Goal: Task Accomplishment & Management: Manage account settings

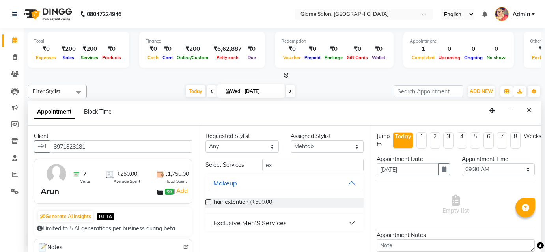
select select "87909"
select select "570"
select select "tentative"
type input "ex"
click at [322, 220] on button "Exclusive Men’S Services" at bounding box center [285, 223] width 152 height 14
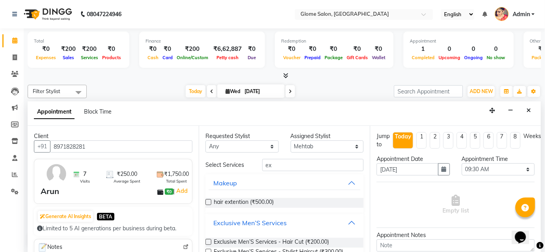
click at [348, 225] on button "Exclusive Men’S Services" at bounding box center [285, 223] width 152 height 14
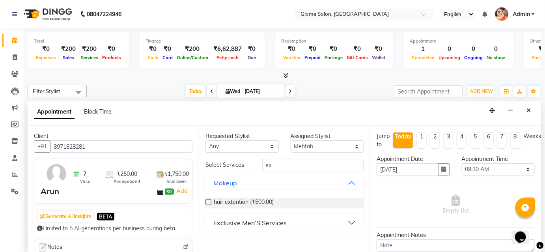
click at [353, 224] on button "Exclusive Men’S Services" at bounding box center [285, 223] width 152 height 14
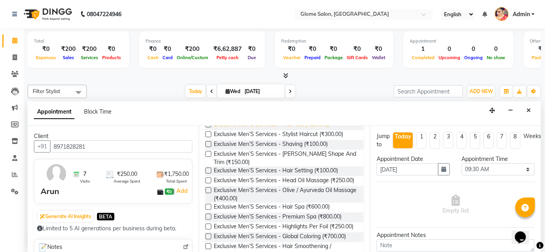
scroll to position [107, 0]
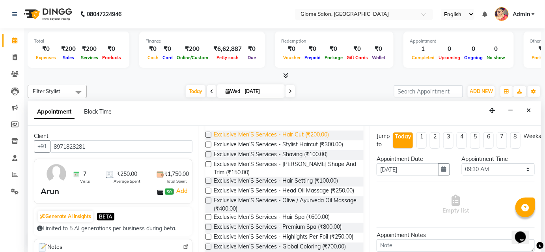
click at [317, 134] on span "Exclusive Men’S Services - Hair Cut (₹200.00)" at bounding box center [271, 135] width 115 height 10
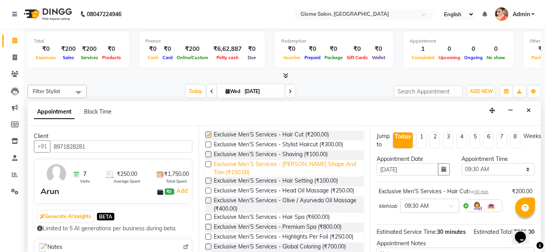
checkbox input "false"
click at [314, 161] on span "Exclusive Men’S Services - [PERSON_NAME] Shape And Trim (₹150.00)" at bounding box center [285, 168] width 143 height 17
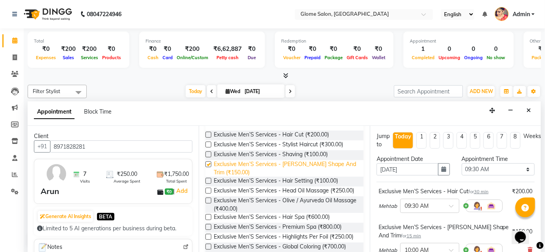
checkbox input "false"
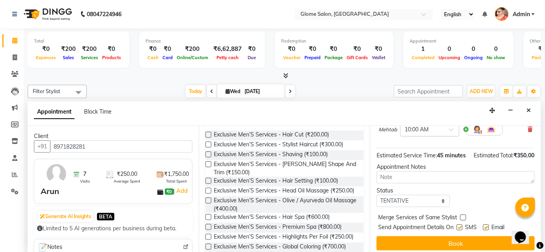
scroll to position [132, 0]
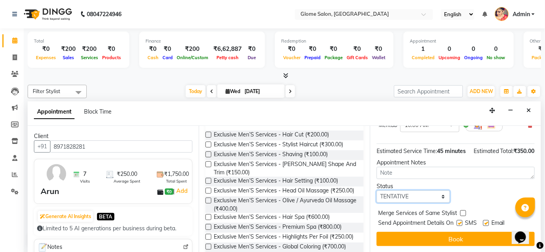
drag, startPoint x: 430, startPoint y: 196, endPoint x: 429, endPoint y: 201, distance: 5.6
click at [430, 196] on select "Select TENTATIVE CONFIRM CHECK-IN UPCOMING" at bounding box center [412, 196] width 73 height 12
select select "confirm booking"
click at [376, 190] on select "Select TENTATIVE CONFIRM CHECK-IN UPCOMING" at bounding box center [412, 196] width 73 height 12
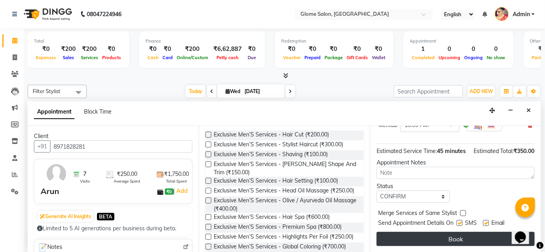
click at [417, 239] on button "Book" at bounding box center [455, 239] width 158 height 14
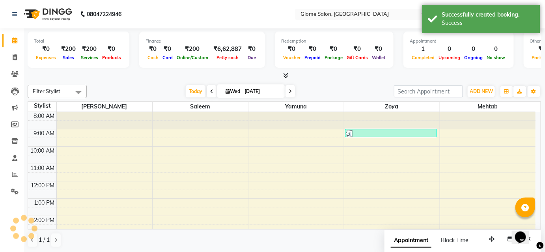
scroll to position [0, 0]
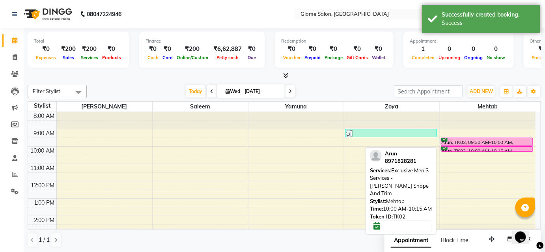
click at [496, 147] on div at bounding box center [486, 147] width 91 height 0
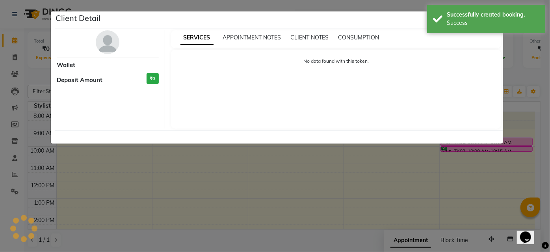
select select "6"
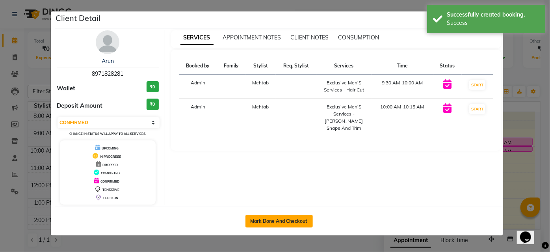
click at [283, 224] on button "Mark Done And Checkout" at bounding box center [279, 221] width 67 height 13
select select "service"
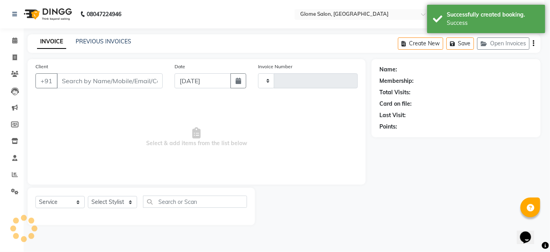
type input "2156"
select select "5199"
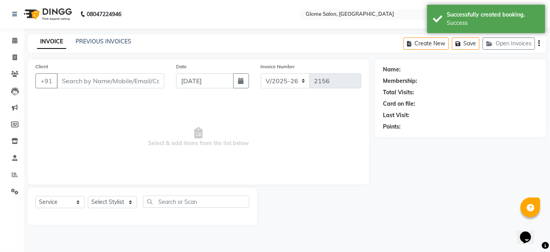
type input "8971828281"
select select "87909"
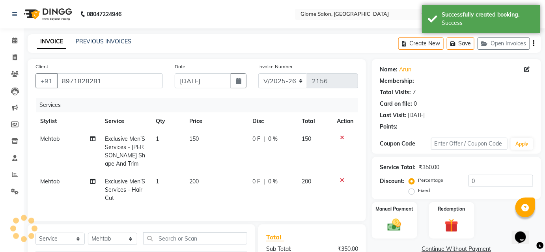
select select "1: Object"
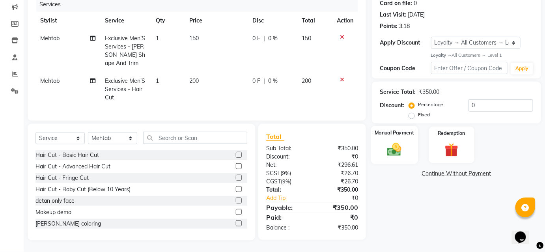
click at [407, 140] on div "Manual Payment" at bounding box center [394, 145] width 47 height 38
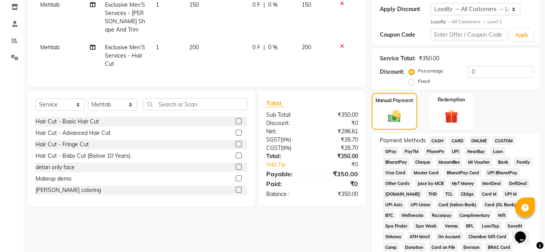
scroll to position [177, 0]
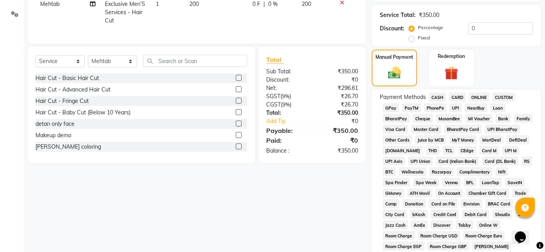
click at [454, 106] on span "UPI" at bounding box center [455, 107] width 12 height 9
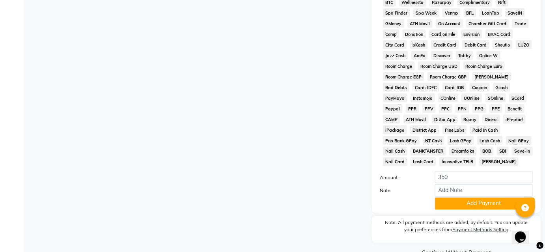
scroll to position [367, 0]
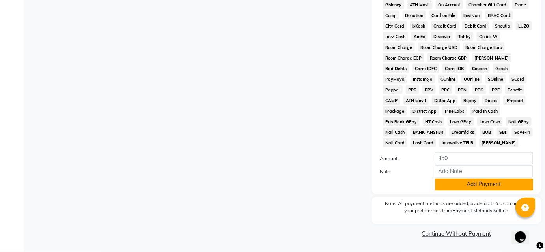
click at [471, 189] on button "Add Payment" at bounding box center [484, 185] width 98 height 12
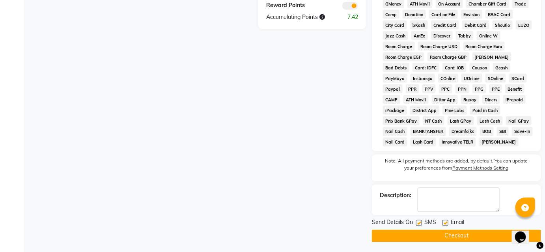
drag, startPoint x: 467, startPoint y: 234, endPoint x: 471, endPoint y: 225, distance: 10.0
click at [466, 233] on button "Checkout" at bounding box center [456, 236] width 169 height 12
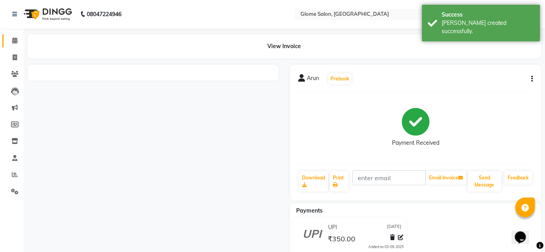
click at [13, 38] on icon at bounding box center [14, 40] width 5 height 6
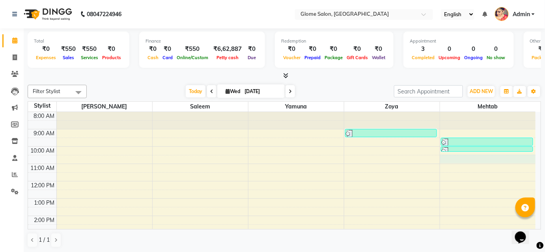
click at [481, 161] on div "8:00 AM 9:00 AM 10:00 AM 11:00 AM 12:00 PM 1:00 PM 2:00 PM 3:00 PM 4:00 PM 5:00…" at bounding box center [281, 224] width 507 height 225
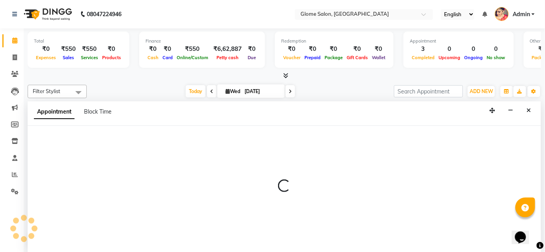
select select "87909"
select select "tentative"
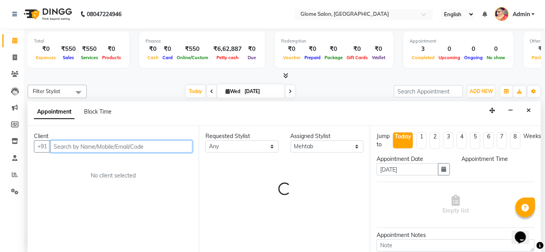
select select "630"
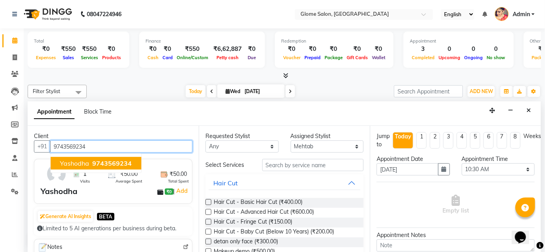
click at [88, 159] on span "Yashodha" at bounding box center [74, 163] width 29 height 8
type input "9743569234"
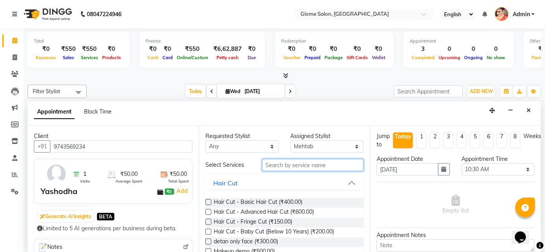
click at [279, 165] on input "text" at bounding box center [312, 165] width 101 height 12
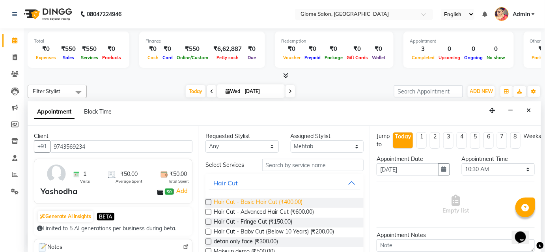
click at [277, 203] on span "Hair Cut - Basic Hair Cut (₹400.00)" at bounding box center [258, 203] width 89 height 10
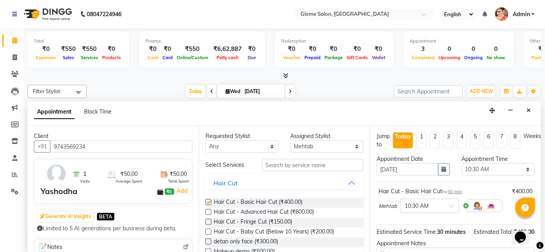
checkbox input "false"
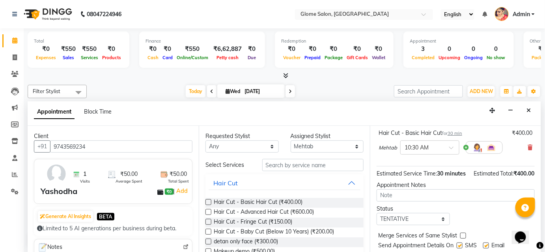
scroll to position [88, 0]
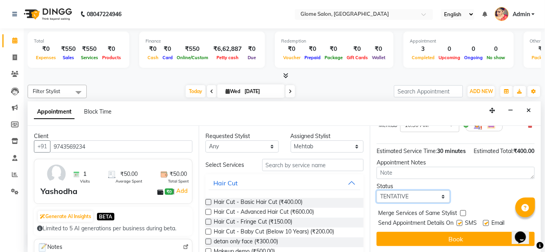
click at [441, 192] on select "Select TENTATIVE CONFIRM CHECK-IN UPCOMING" at bounding box center [412, 196] width 73 height 12
select select "confirm booking"
click at [376, 190] on select "Select TENTATIVE CONFIRM CHECK-IN UPCOMING" at bounding box center [412, 196] width 73 height 12
drag, startPoint x: 425, startPoint y: 236, endPoint x: 427, endPoint y: 230, distance: 6.2
click at [424, 236] on button "Book" at bounding box center [455, 239] width 158 height 14
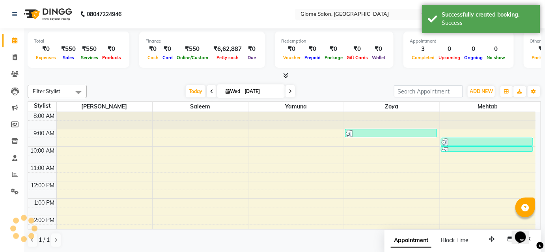
scroll to position [0, 0]
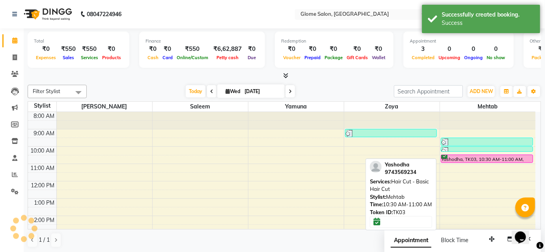
click at [449, 158] on div "Yashodha, TK03, 10:30 AM-11:00 AM, Hair Cut - Basic Hair Cut" at bounding box center [486, 158] width 91 height 7
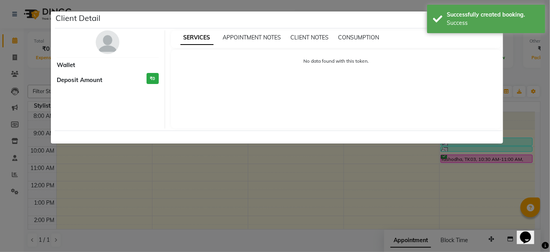
select select "6"
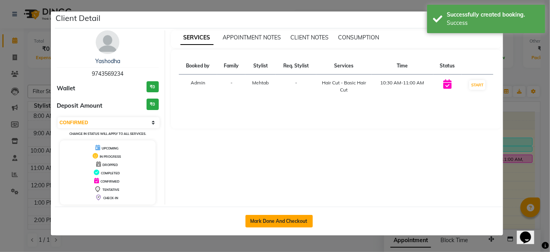
click at [297, 222] on button "Mark Done And Checkout" at bounding box center [279, 221] width 67 height 13
select select "service"
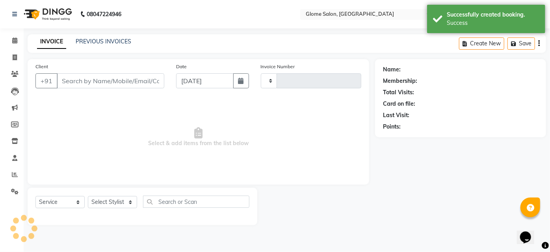
type input "2157"
select select "5199"
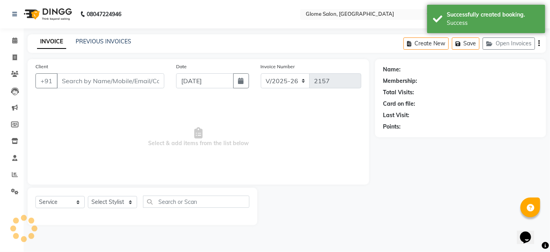
type input "9743569234"
select select "87909"
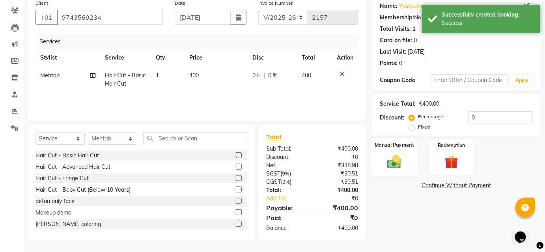
click at [398, 153] on img at bounding box center [394, 161] width 23 height 16
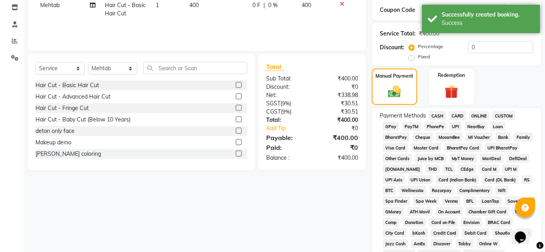
scroll to position [135, 0]
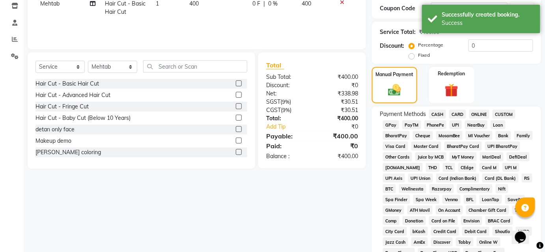
drag, startPoint x: 452, startPoint y: 121, endPoint x: 462, endPoint y: 138, distance: 19.1
click at [453, 121] on span "UPI" at bounding box center [455, 124] width 12 height 9
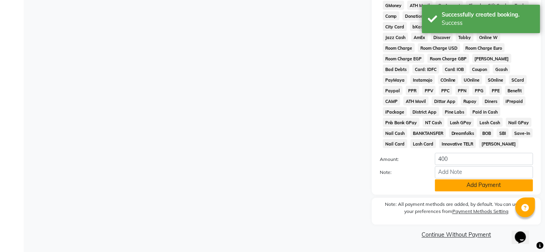
scroll to position [341, 0]
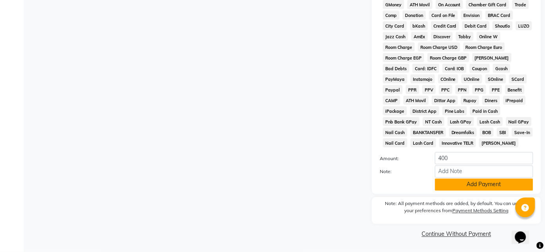
click at [475, 186] on button "Add Payment" at bounding box center [484, 185] width 98 height 12
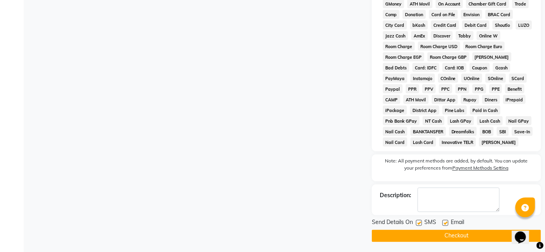
click at [465, 231] on button "Checkout" at bounding box center [456, 236] width 169 height 12
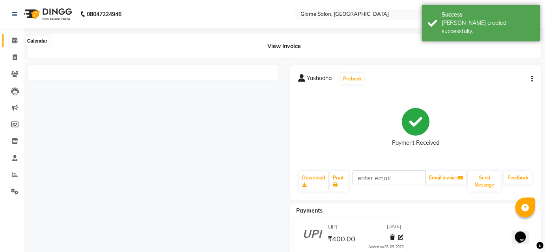
click at [13, 41] on icon at bounding box center [14, 40] width 5 height 6
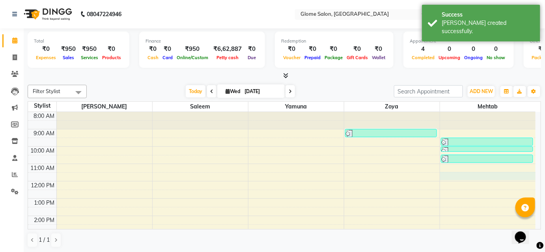
click at [465, 172] on div "8:00 AM 9:00 AM 10:00 AM 11:00 AM 12:00 PM 1:00 PM 2:00 PM 3:00 PM 4:00 PM 5:00…" at bounding box center [281, 224] width 507 height 225
select select "87909"
select select "690"
select select "tentative"
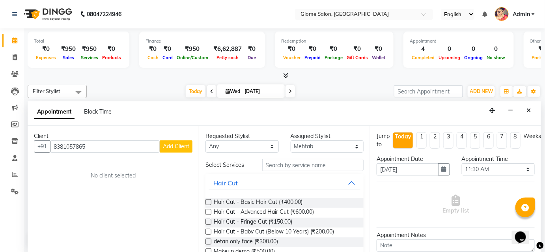
type input "8381057865"
click at [175, 148] on span "Add Client" at bounding box center [176, 146] width 26 height 7
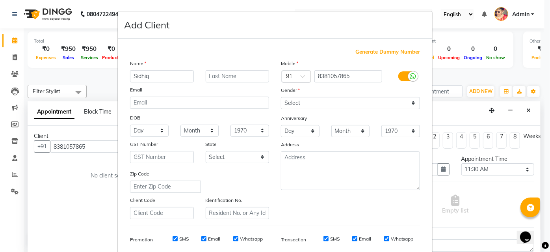
type input "Sidhiq"
click at [303, 101] on select "Select [DEMOGRAPHIC_DATA] [DEMOGRAPHIC_DATA] Other Prefer Not To Say" at bounding box center [350, 103] width 139 height 12
select select "[DEMOGRAPHIC_DATA]"
click at [281, 97] on select "Select [DEMOGRAPHIC_DATA] [DEMOGRAPHIC_DATA] Other Prefer Not To Say" at bounding box center [350, 103] width 139 height 12
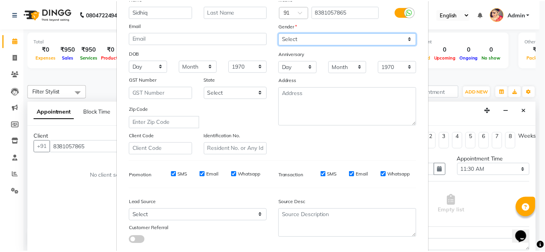
scroll to position [111, 0]
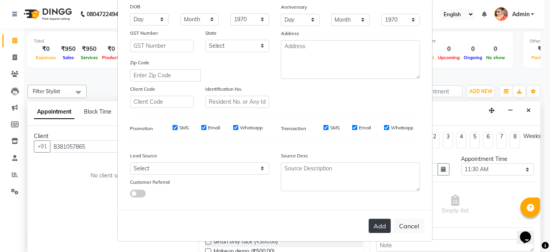
click at [380, 222] on button "Add" at bounding box center [380, 226] width 22 height 14
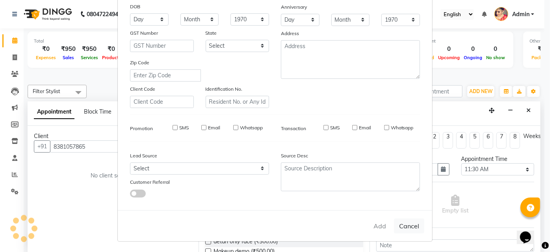
select select
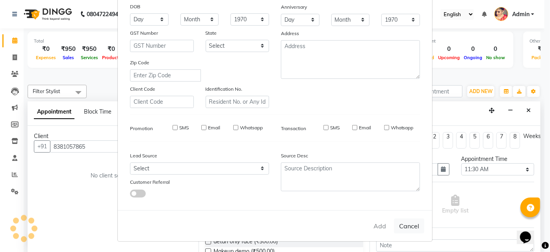
select select
checkbox input "false"
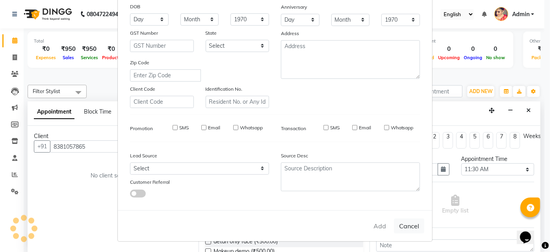
checkbox input "false"
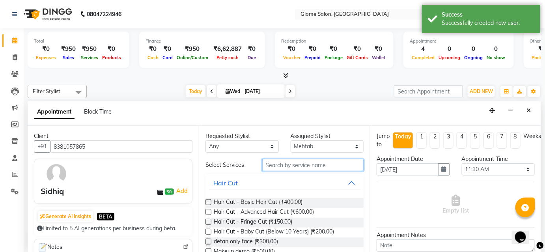
click at [286, 163] on input "text" at bounding box center [312, 165] width 101 height 12
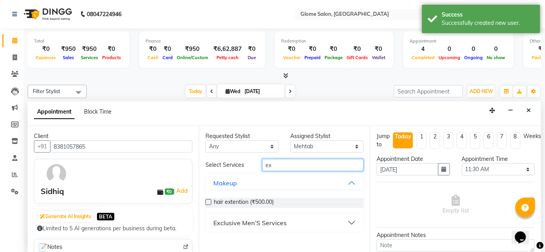
type input "ex"
drag, startPoint x: 298, startPoint y: 227, endPoint x: 300, endPoint y: 223, distance: 4.1
click at [298, 226] on button "Exclusive Men’S Services" at bounding box center [285, 223] width 152 height 14
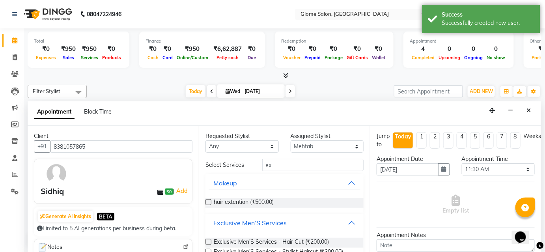
scroll to position [35, 0]
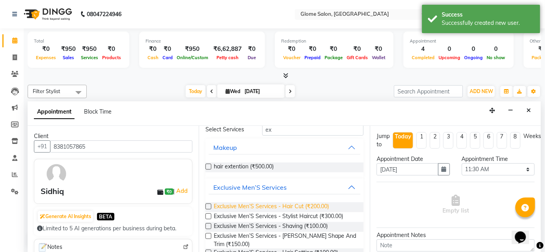
click at [324, 208] on span "Exclusive Men’S Services - Hair Cut (₹200.00)" at bounding box center [271, 207] width 115 height 10
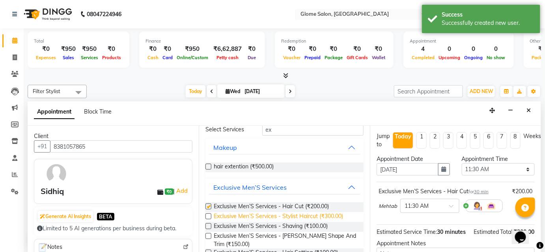
checkbox input "false"
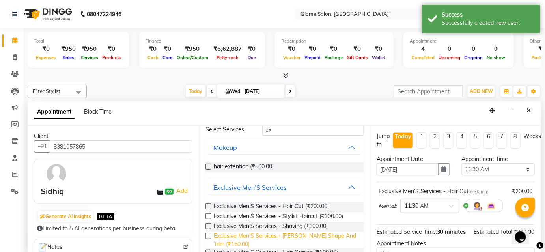
click at [320, 232] on span "Exclusive Men’S Services - [PERSON_NAME] Shape And Trim (₹150.00)" at bounding box center [285, 240] width 143 height 17
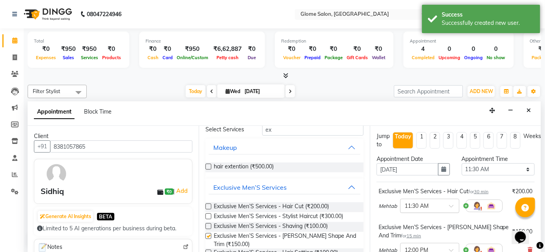
checkbox input "false"
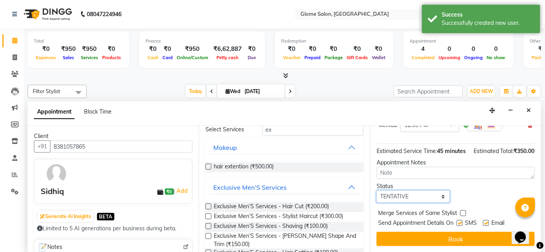
click at [406, 196] on select "Select TENTATIVE CONFIRM CHECK-IN UPCOMING" at bounding box center [412, 196] width 73 height 12
select select "confirm booking"
click at [376, 190] on select "Select TENTATIVE CONFIRM CHECK-IN UPCOMING" at bounding box center [412, 196] width 73 height 12
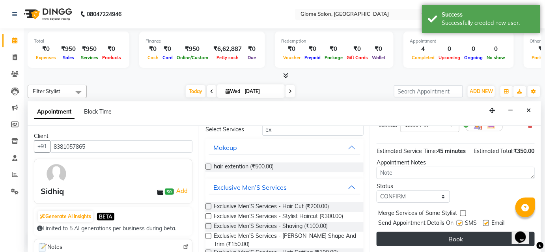
click at [396, 237] on button "Book" at bounding box center [455, 239] width 158 height 14
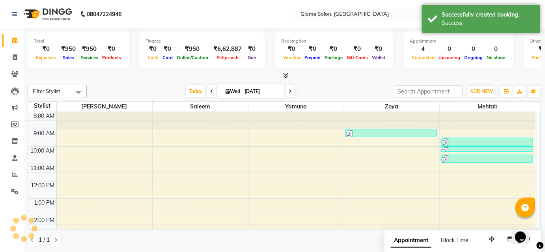
scroll to position [0, 0]
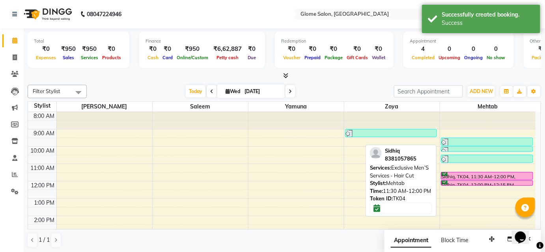
click at [464, 179] on div at bounding box center [486, 179] width 91 height 3
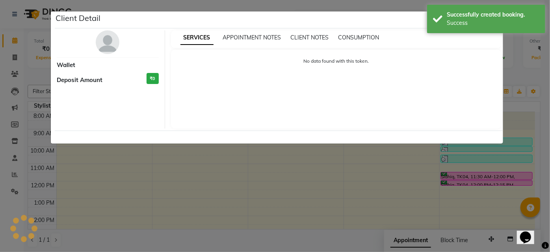
select select "6"
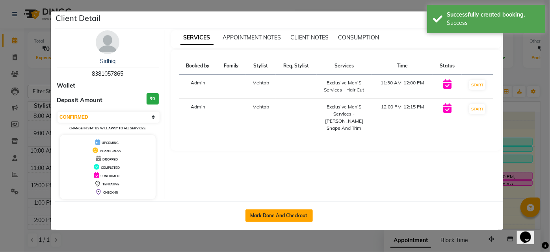
click at [307, 216] on button "Mark Done And Checkout" at bounding box center [279, 215] width 67 height 13
select select "service"
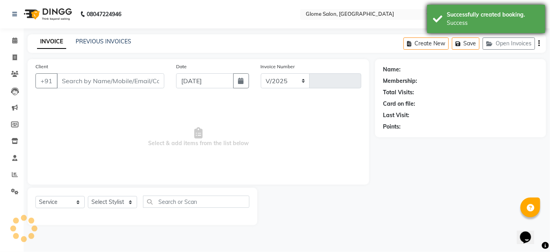
select select "5199"
type input "2158"
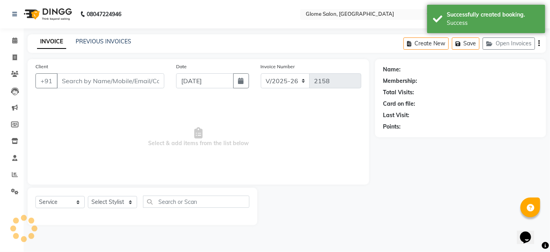
type input "8381057865"
select select "87909"
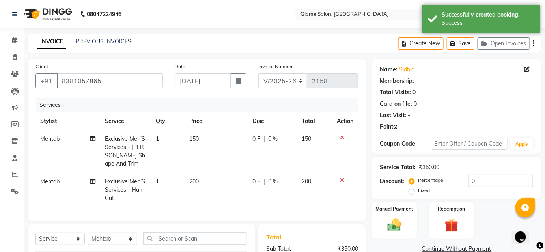
select select "1: Object"
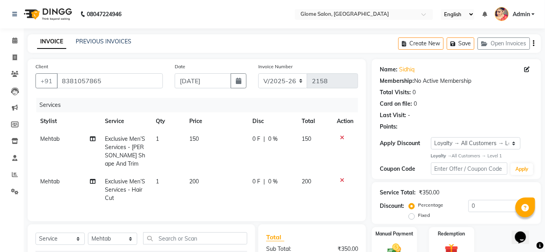
scroll to position [106, 0]
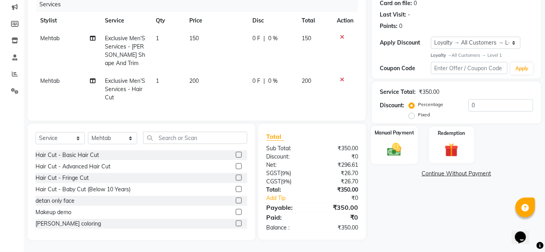
click at [409, 151] on div "Manual Payment" at bounding box center [394, 145] width 47 height 38
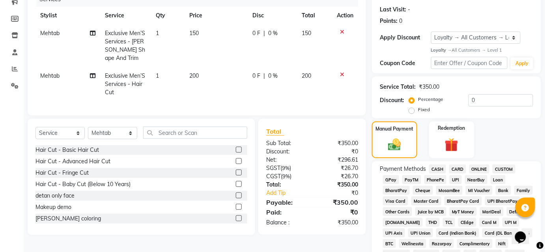
click at [457, 179] on span "UPI" at bounding box center [455, 179] width 12 height 9
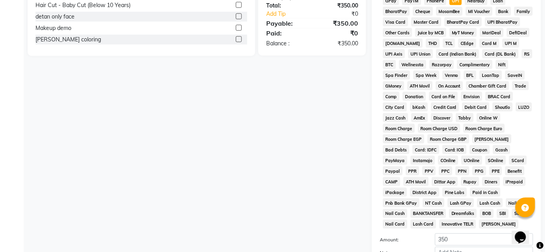
scroll to position [367, 0]
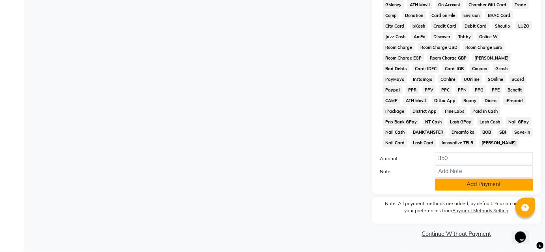
click at [467, 179] on button "Add Payment" at bounding box center [484, 185] width 98 height 12
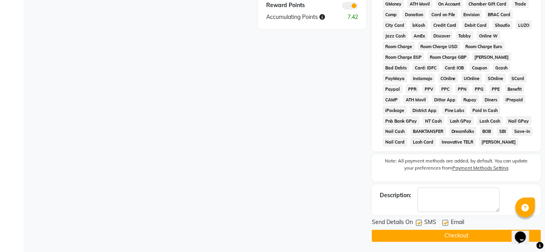
drag, startPoint x: 423, startPoint y: 231, endPoint x: 423, endPoint y: 226, distance: 5.5
click at [423, 232] on button "Checkout" at bounding box center [456, 236] width 169 height 12
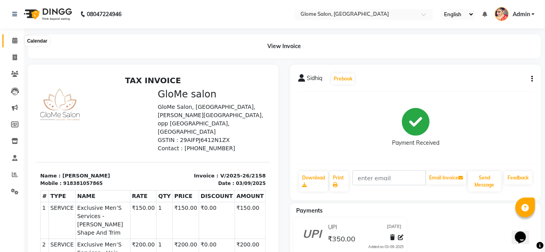
click at [16, 43] on icon at bounding box center [14, 40] width 5 height 6
